Goal: Task Accomplishment & Management: Complete application form

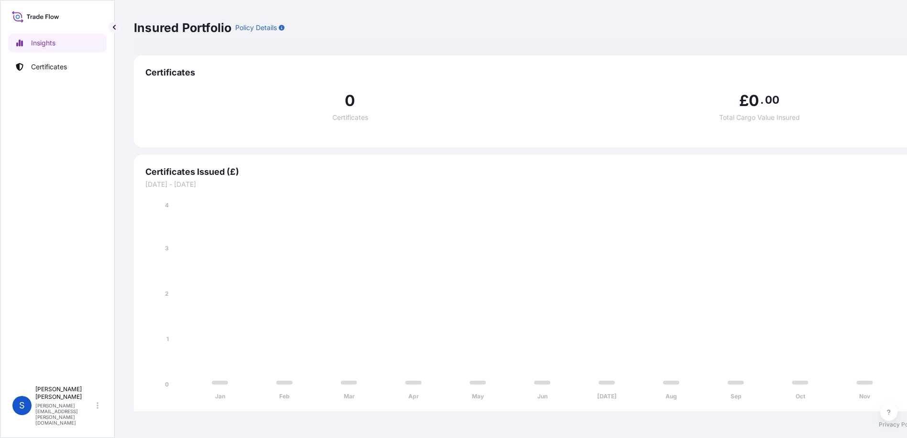
select select "2025"
click at [36, 59] on link "Certificates" at bounding box center [57, 66] width 98 height 19
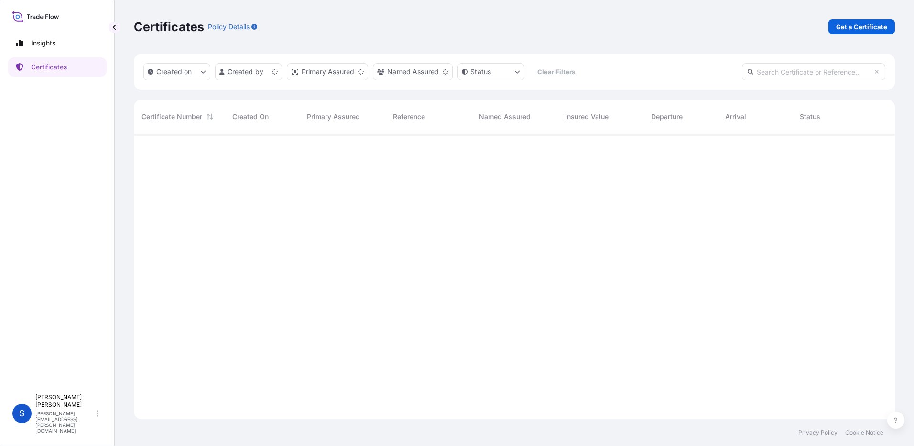
scroll to position [283, 754]
click at [879, 30] on p "Get a Certificate" at bounding box center [861, 27] width 51 height 10
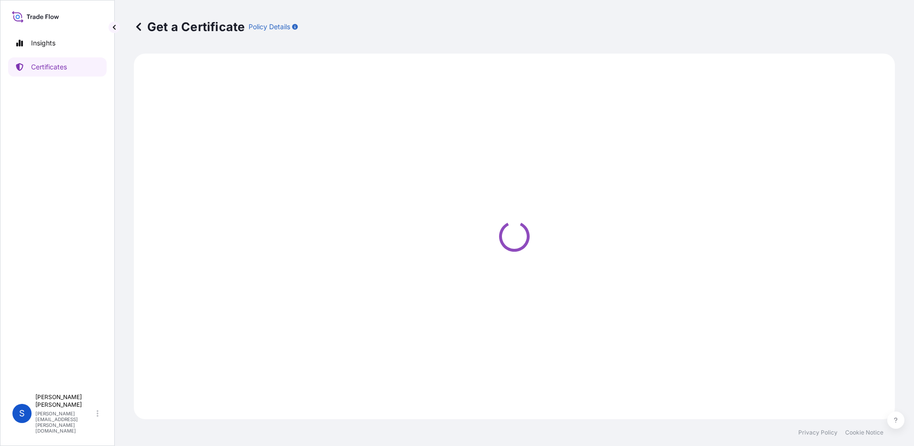
select select "Ocean Vessel"
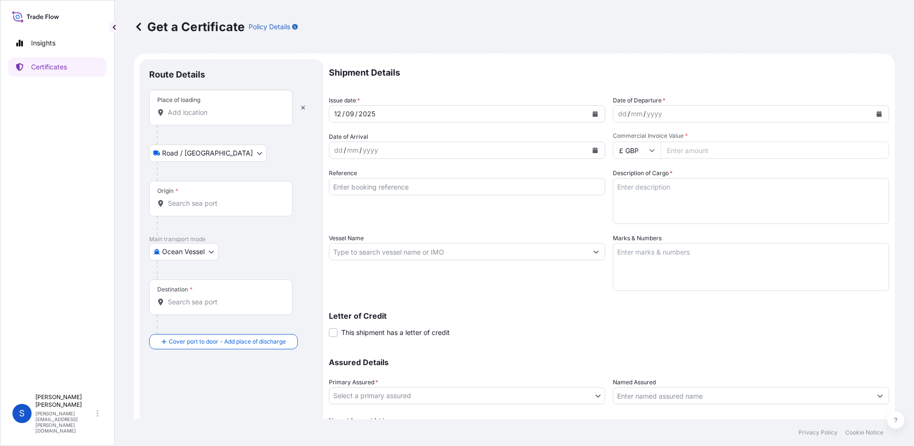
click at [227, 112] on input "Place of loading" at bounding box center [224, 113] width 113 height 10
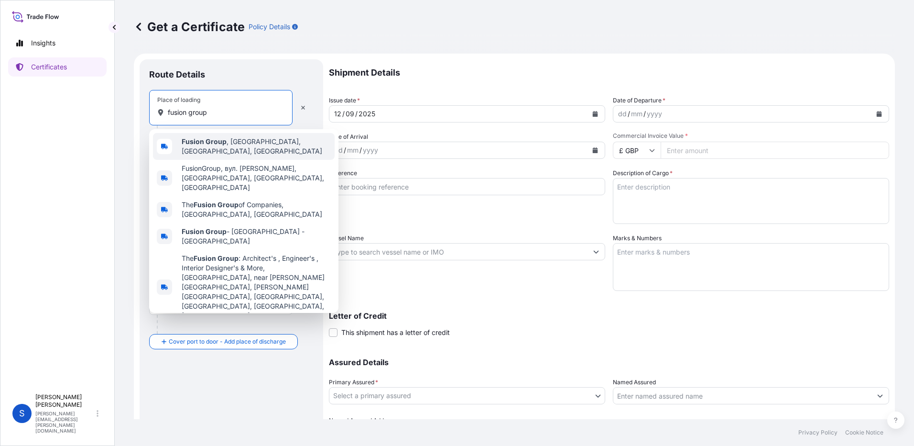
click at [230, 141] on span "Fusion Group , [GEOGRAPHIC_DATA], [GEOGRAPHIC_DATA], [GEOGRAPHIC_DATA]" at bounding box center [256, 146] width 149 height 19
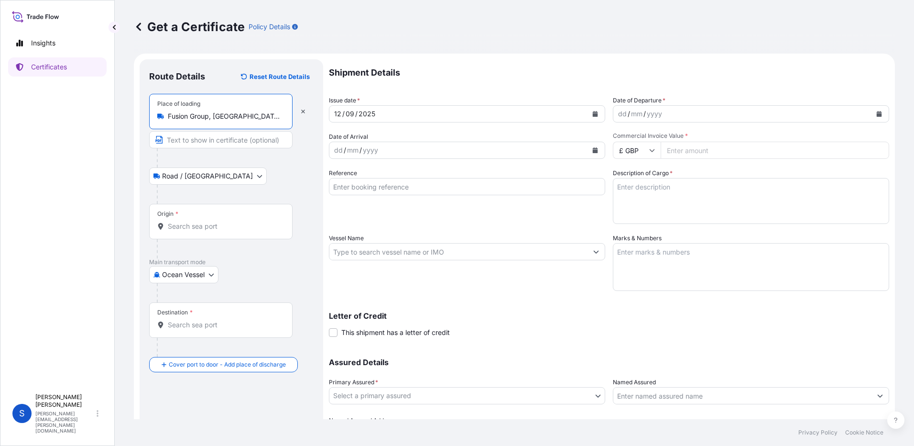
type input "Fusion Group, [GEOGRAPHIC_DATA], [GEOGRAPHIC_DATA], [GEOGRAPHIC_DATA]"
click at [184, 228] on input "Origin *" at bounding box center [224, 226] width 113 height 10
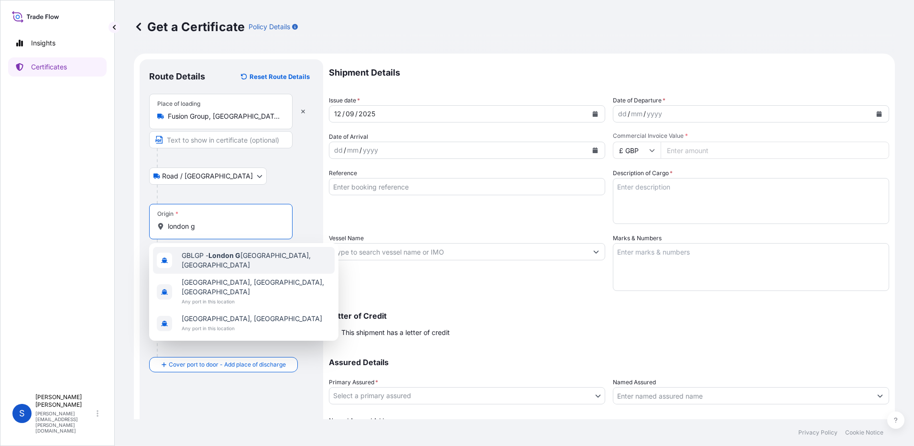
click at [223, 264] on span "GBLGP - [GEOGRAPHIC_DATA], [GEOGRAPHIC_DATA]" at bounding box center [256, 260] width 149 height 19
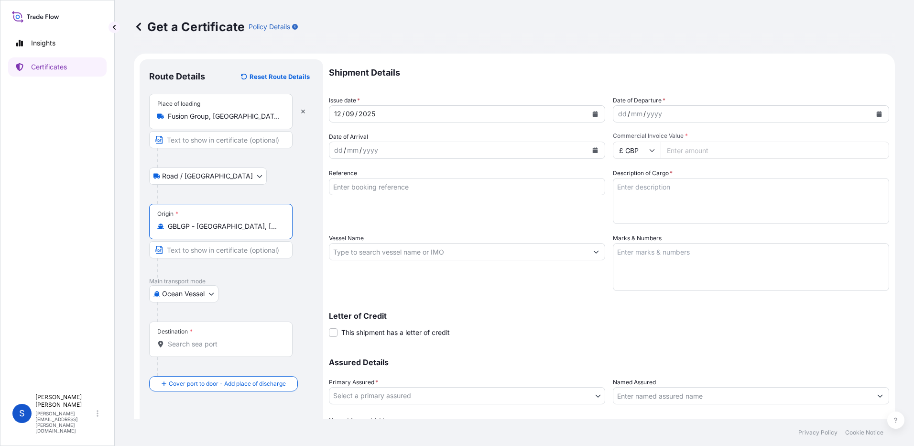
type input "GBLGP - [GEOGRAPHIC_DATA], [GEOGRAPHIC_DATA]"
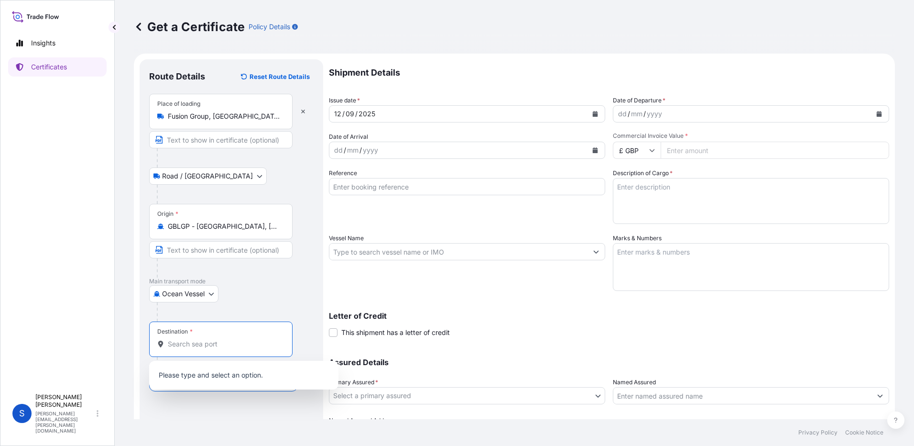
click at [194, 345] on input "Destination *" at bounding box center [224, 344] width 113 height 10
click at [203, 297] on body "3 options available. 0 options available. Insights Certificates S [PERSON_NAME]…" at bounding box center [457, 223] width 914 height 446
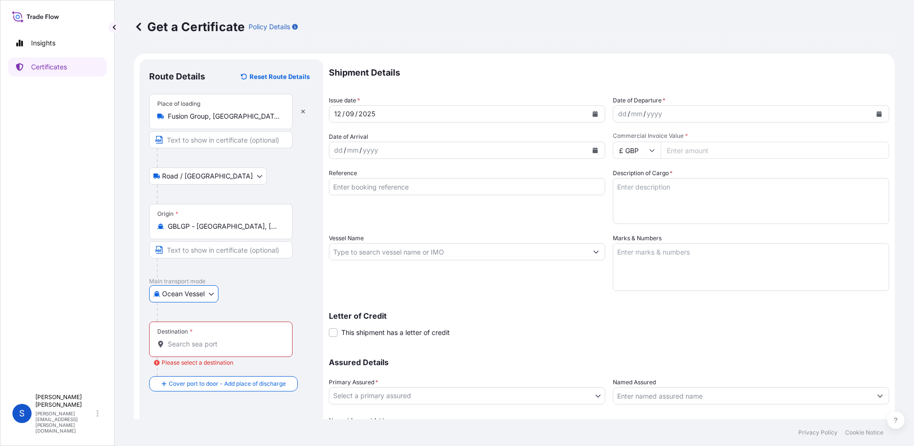
click at [209, 339] on input "Destination * Please select a destination" at bounding box center [224, 344] width 113 height 10
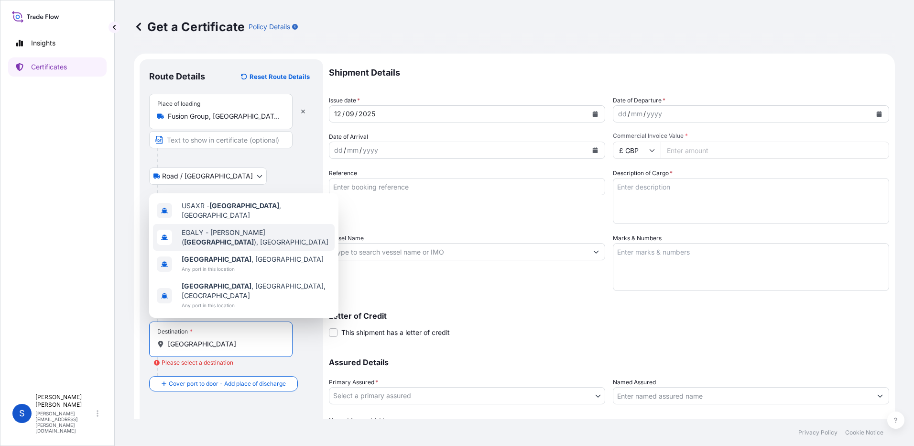
click at [230, 251] on div "[PERSON_NAME] ( [GEOGRAPHIC_DATA] ), [GEOGRAPHIC_DATA]" at bounding box center [244, 237] width 182 height 27
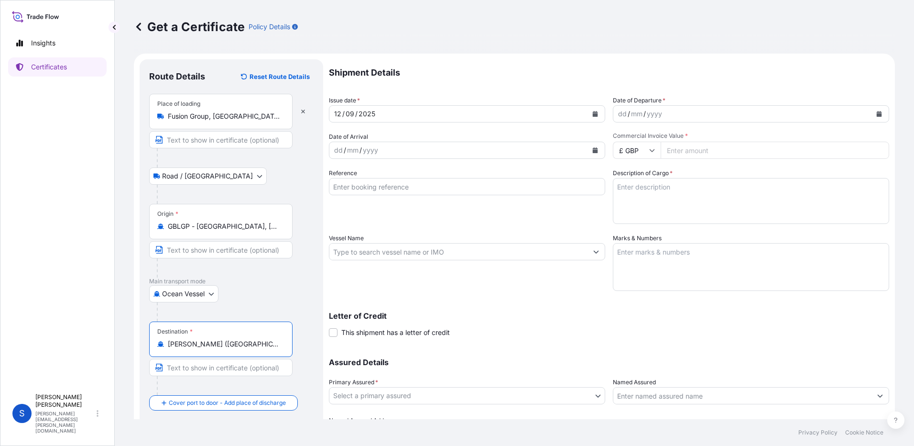
type input "[PERSON_NAME] ([GEOGRAPHIC_DATA]), [GEOGRAPHIC_DATA]"
click at [876, 113] on button "Calendar" at bounding box center [879, 113] width 15 height 15
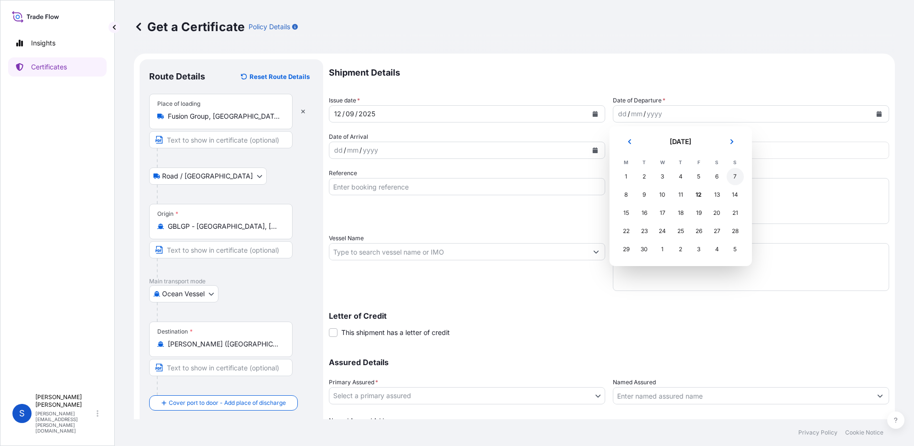
click at [733, 177] on div "7" at bounding box center [735, 176] width 17 height 17
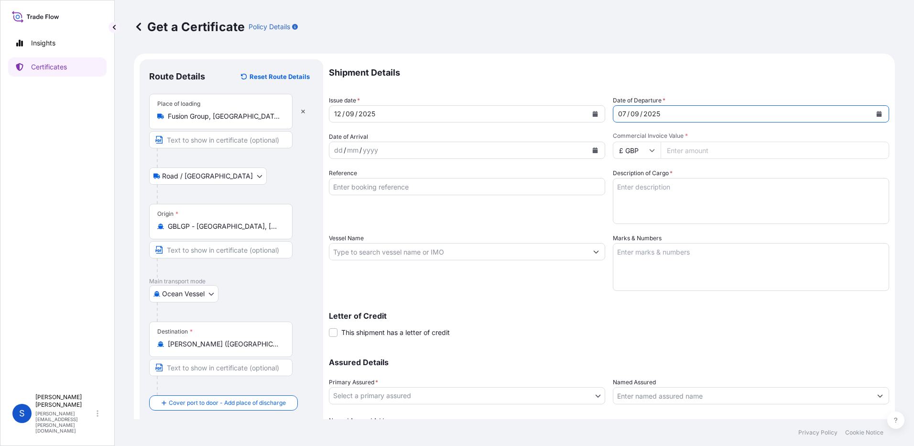
click at [349, 187] on input "Reference" at bounding box center [467, 186] width 276 height 17
click at [365, 186] on input "Reference" at bounding box center [467, 186] width 276 height 17
paste input "SI173-000008165"
type input "SI173-000008165"
click at [367, 255] on input "Vessel Name" at bounding box center [458, 251] width 258 height 17
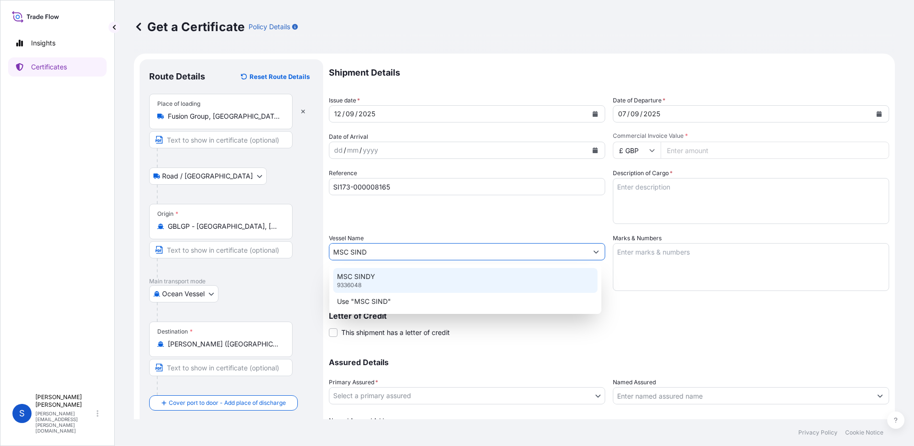
click at [374, 280] on p "MSC SINDY" at bounding box center [356, 277] width 38 height 10
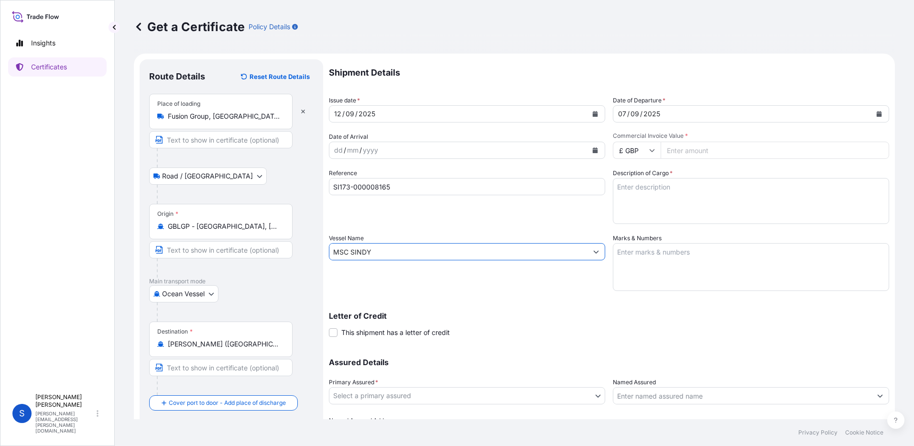
type input "MSC SINDY"
click at [675, 152] on input "Commercial Invoice Value *" at bounding box center [775, 150] width 229 height 17
type input "593.70"
click at [656, 190] on textarea "Description of Cargo *" at bounding box center [751, 201] width 276 height 46
click at [674, 205] on textarea "Description of Cargo *" at bounding box center [751, 201] width 276 height 46
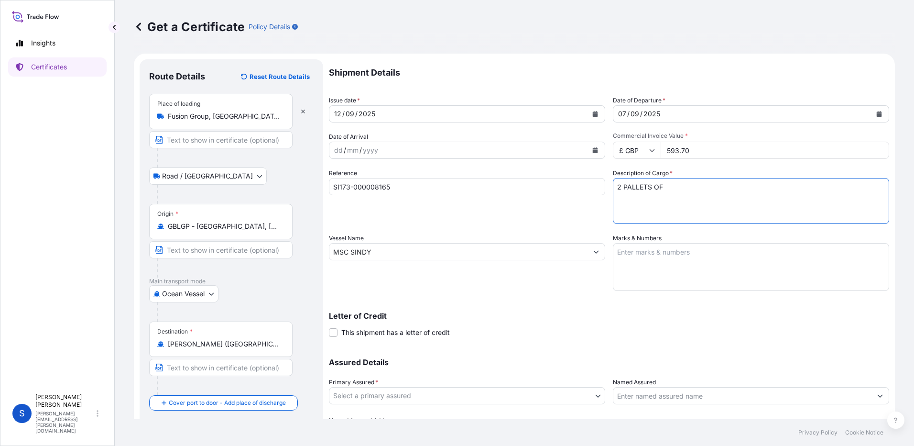
paste textarea "PIPELINE FITTINGS"
click at [647, 187] on textarea "2 PALLETS OF PIPELINE FITTINGS" at bounding box center [751, 201] width 276 height 46
type textarea "2 BOXES OF PIPELINE FITTINGS"
click at [628, 252] on textarea "Marks & Numbers" at bounding box center [751, 267] width 276 height 48
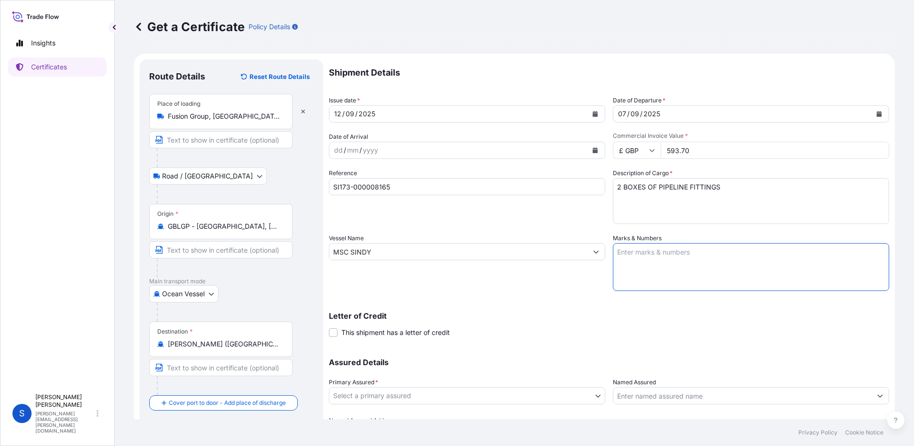
paste textarea "TAQA ARABIA GROUP"
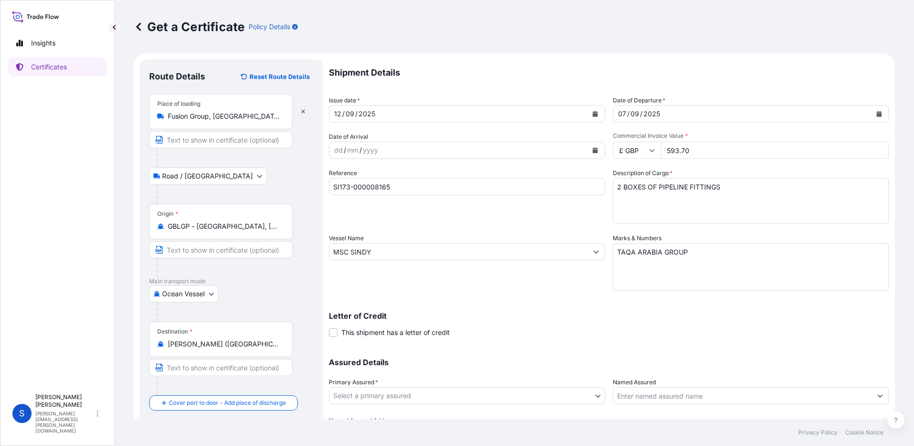
click at [685, 251] on textarea "TAQA ARABIA GROUP" at bounding box center [751, 267] width 276 height 48
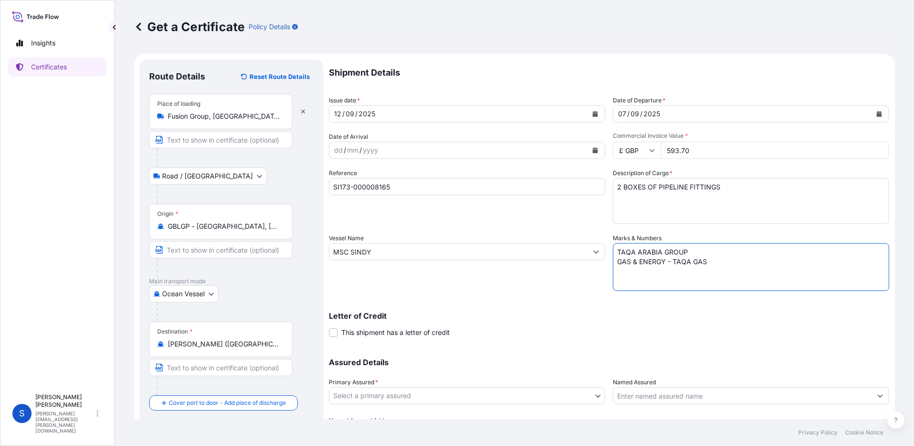
paste textarea "23-286 ST. FROM [GEOGRAPHIC_DATA]"
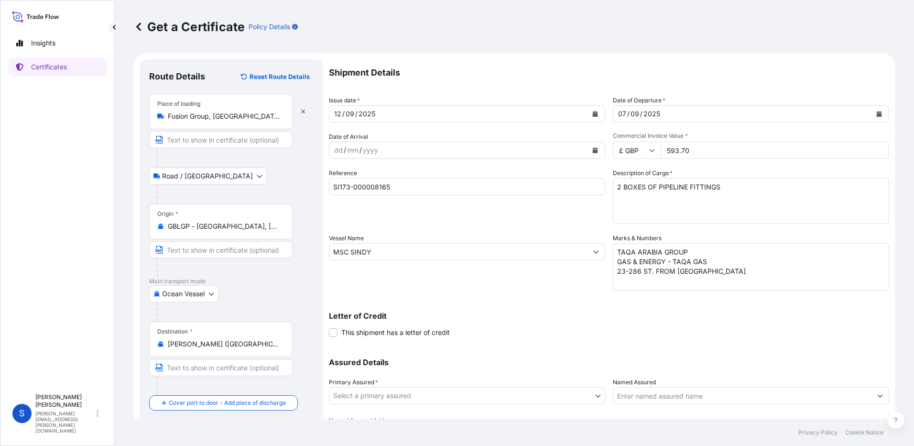
click at [735, 270] on textarea "TAQA ARABIA GROUP GAS & ENERGY - TAQA GAS 23-286 ST. FROM [GEOGRAPHIC_DATA]" at bounding box center [751, 267] width 276 height 48
paste textarea "[GEOGRAPHIC_DATA]"
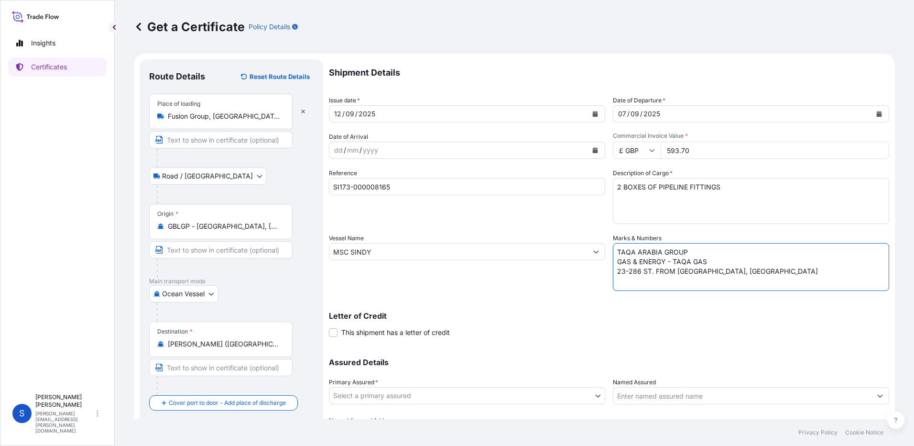
scroll to position [56, 0]
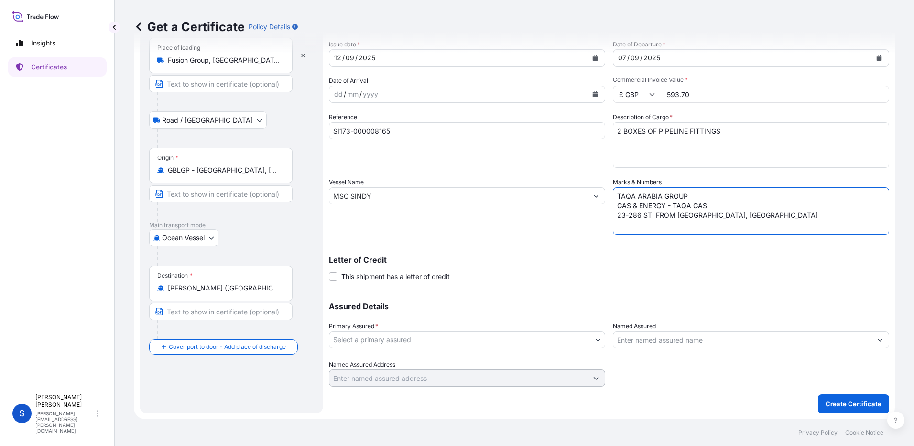
type textarea "TAQA ARABIA GROUP GAS & ENERGY - TAQA GAS 23-286 ST. FROM [GEOGRAPHIC_DATA], [G…"
click at [497, 337] on body "Insights Certificates S [PERSON_NAME] [PERSON_NAME][EMAIL_ADDRESS][PERSON_NAME]…" at bounding box center [457, 223] width 914 height 446
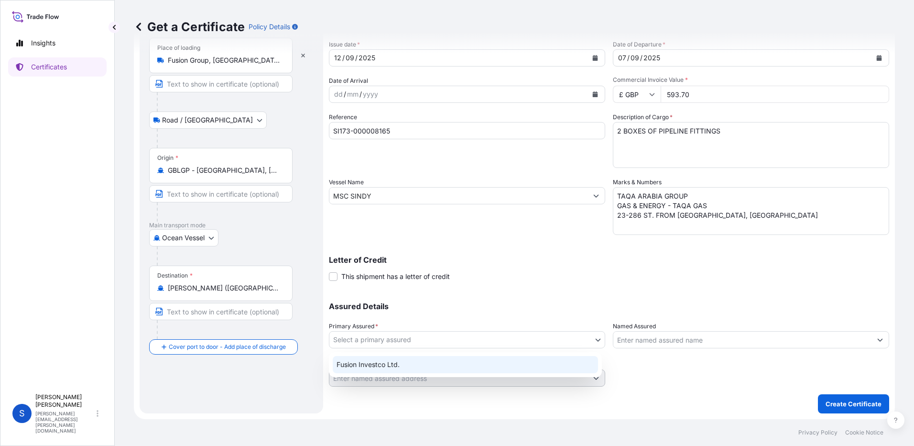
click at [454, 360] on div "Fusion Investco Ltd." at bounding box center [465, 364] width 265 height 17
select select "31961"
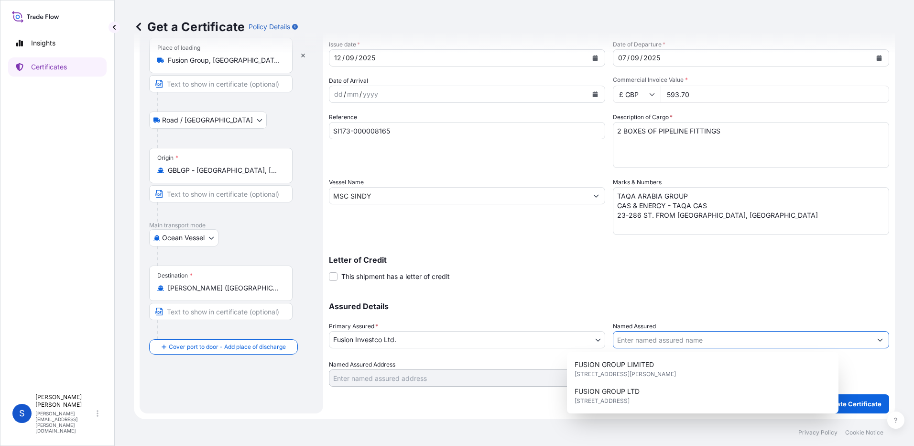
click at [677, 342] on input "Named Assured" at bounding box center [742, 339] width 258 height 17
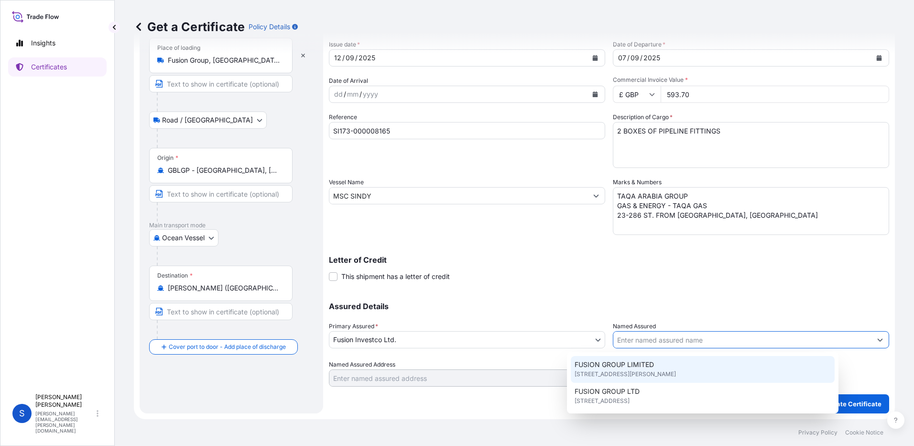
click at [664, 369] on div "FUSION GROUP LIMITED [STREET_ADDRESS][PERSON_NAME]" at bounding box center [703, 369] width 264 height 27
type input "FUSION GROUP LIMITED"
type input "FUSION HOUSE ,[GEOGRAPHIC_DATA],"
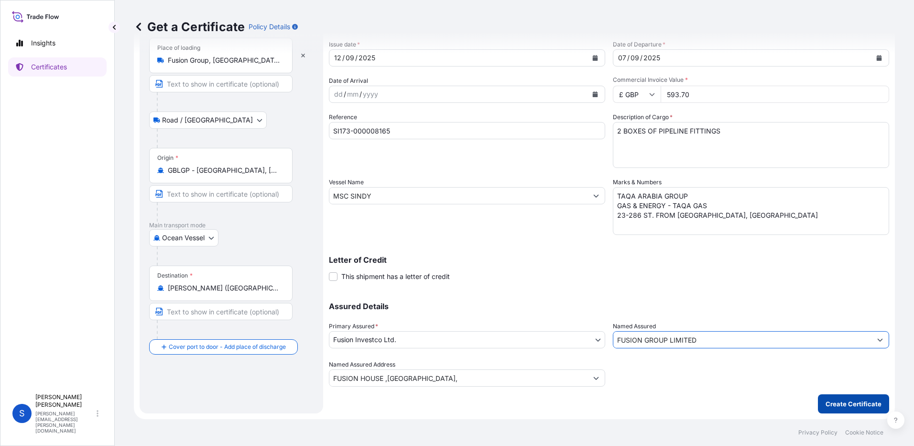
click at [852, 398] on button "Create Certificate" at bounding box center [853, 403] width 71 height 19
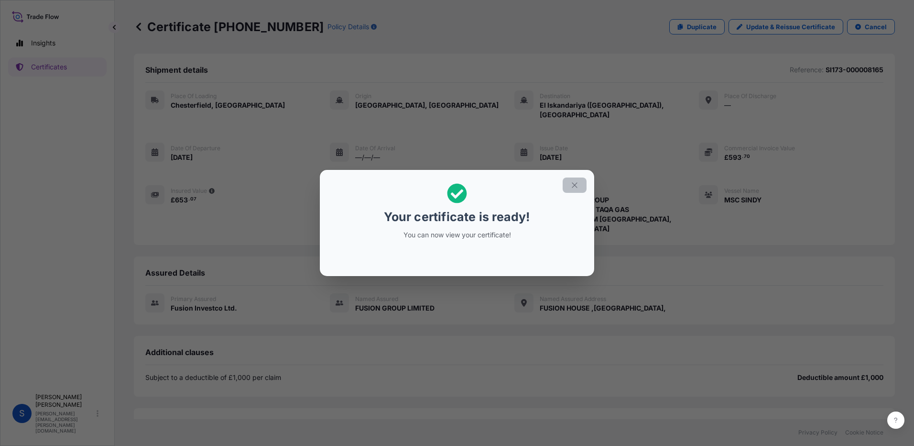
click at [572, 184] on icon "button" at bounding box center [574, 185] width 9 height 9
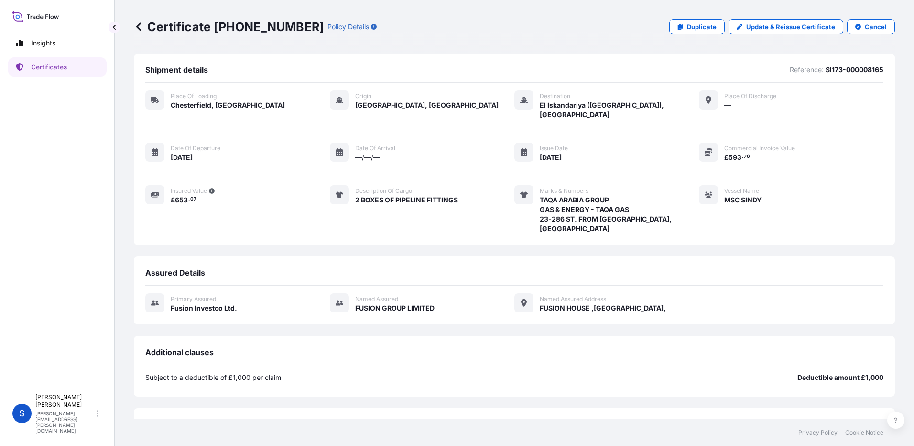
scroll to position [99, 0]
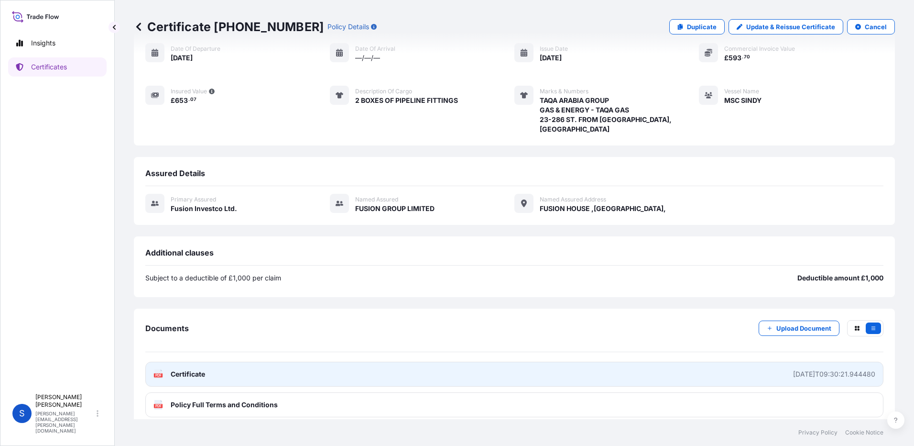
click at [628, 363] on link "PDF Certificate [DATE]T09:30:21.944480" at bounding box center [514, 373] width 738 height 25
